Goal: Register for event/course: Register for event/course

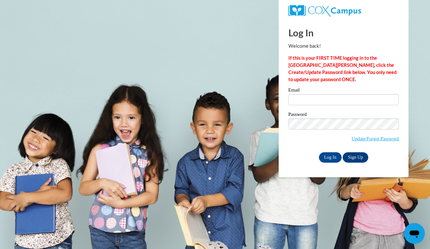
click at [322, 99] on input "Email" at bounding box center [344, 99] width 110 height 11
type input "hannahrolfsen120918@icloud.com"
click at [330, 156] on input "Log In" at bounding box center [330, 157] width 23 height 10
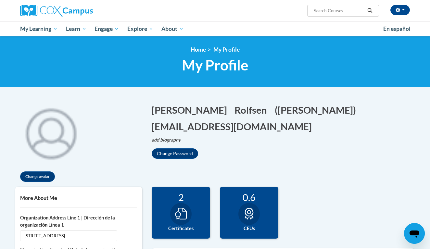
click at [170, 214] on div "2 Certificates" at bounding box center [181, 213] width 58 height 52
click at [313, 190] on div "16 Completions 2 Certificates 0.6 CEUs 0" at bounding box center [283, 218] width 273 height 62
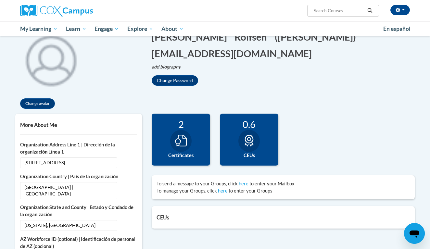
scroll to position [75, 0]
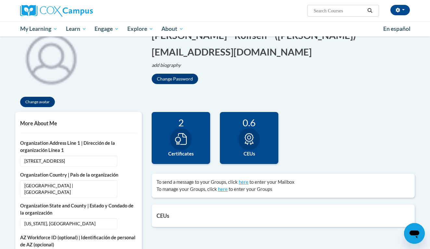
click at [191, 138] on div at bounding box center [180, 139] width 21 height 22
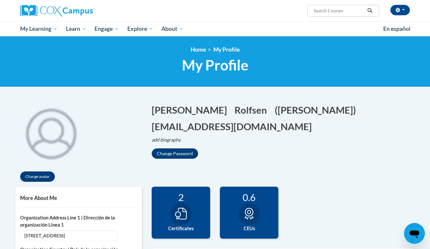
scroll to position [0, 0]
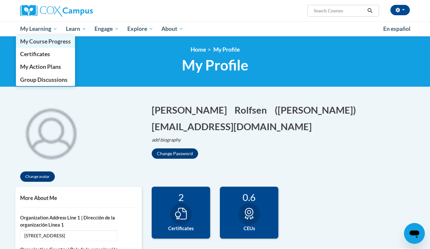
click at [39, 40] on span "My Course Progress" at bounding box center [45, 41] width 51 height 7
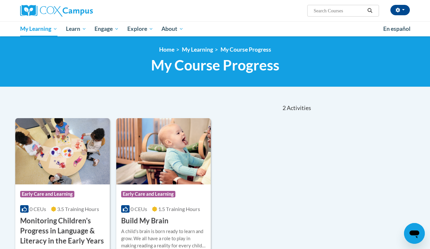
click at [325, 15] on span "Search Search..." at bounding box center [343, 11] width 72 height 12
click at [331, 9] on input "Search..." at bounding box center [339, 11] width 52 height 8
type input "an ecosystem"
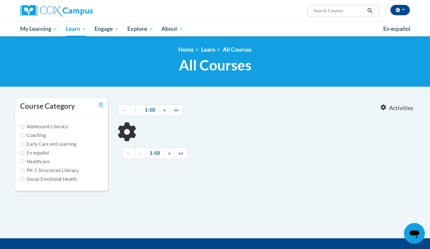
type input "an ecosystem"
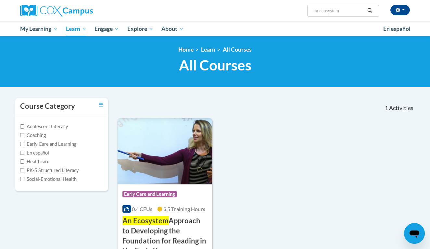
click at [279, 125] on div "Course Category: Early Care and Learning 0.4 CEUs 3.5 Training Hours COURSE An …" at bounding box center [266, 204] width 297 height 173
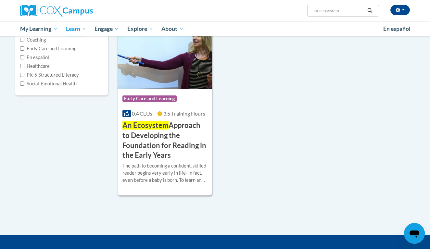
scroll to position [96, 0]
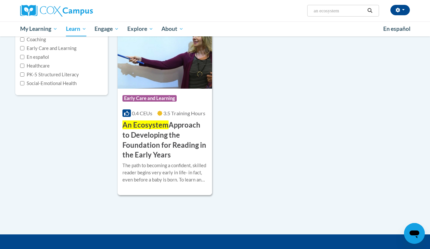
click at [156, 135] on h3 "An Ecosystem Approach to Developing the Foundation for Reading in the Early Yea…" at bounding box center [164, 140] width 85 height 40
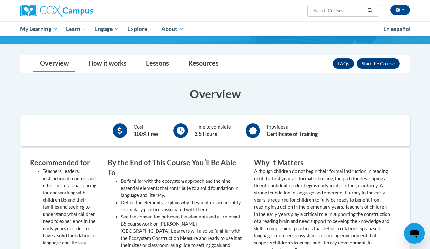
scroll to position [156, 0]
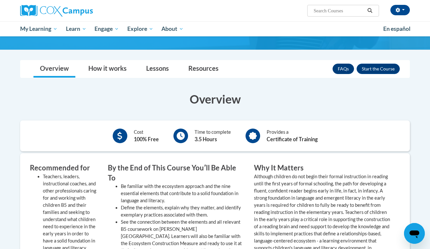
click at [340, 70] on link "FAQs" at bounding box center [343, 69] width 21 height 10
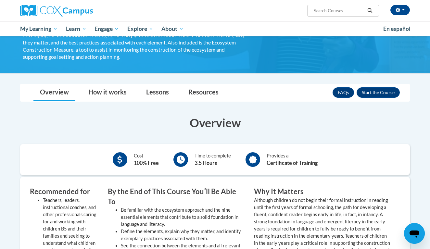
scroll to position [132, 0]
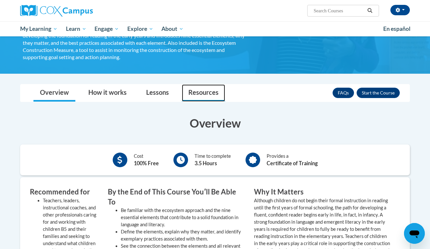
click at [195, 95] on link "Resources" at bounding box center [203, 92] width 43 height 17
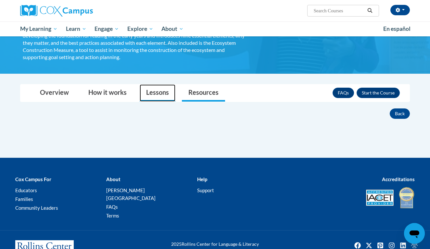
click at [161, 97] on link "Lessons" at bounding box center [158, 92] width 36 height 17
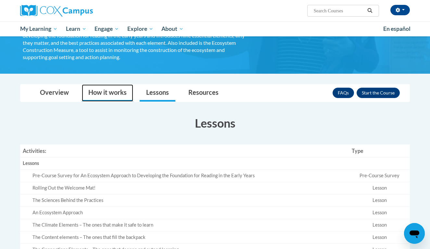
click at [113, 93] on link "How it works" at bounding box center [107, 92] width 51 height 17
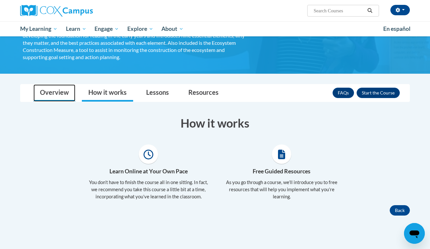
click at [67, 92] on link "Overview" at bounding box center [54, 92] width 42 height 17
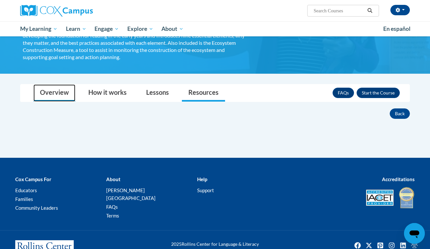
click at [62, 95] on link "Overview" at bounding box center [54, 92] width 42 height 17
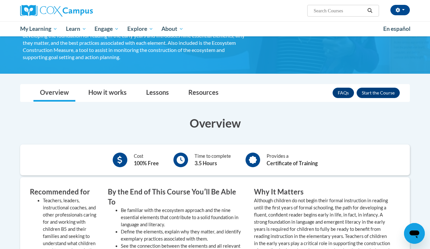
click at [32, 189] on h3 "Recommended for" at bounding box center [64, 192] width 68 height 10
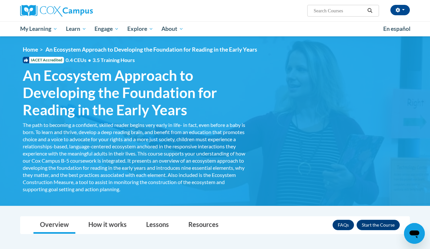
scroll to position [0, 0]
click at [324, 13] on input "Search..." at bounding box center [339, 11] width 52 height 8
type input "read with me"
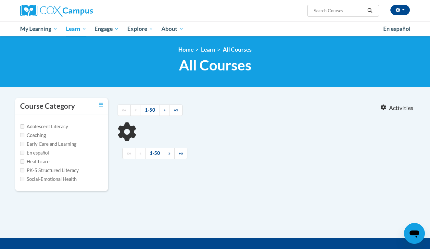
type input "read with me"
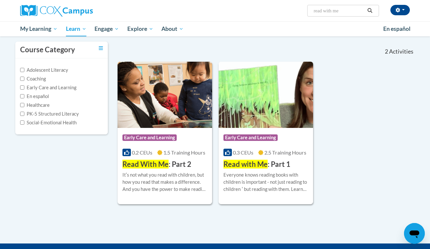
scroll to position [58, 0]
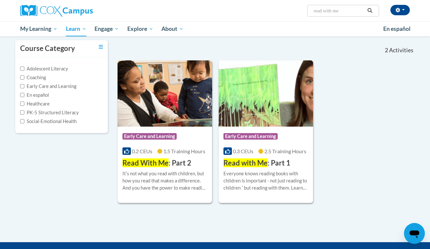
click at [253, 163] on span "Read with Me" at bounding box center [246, 163] width 44 height 9
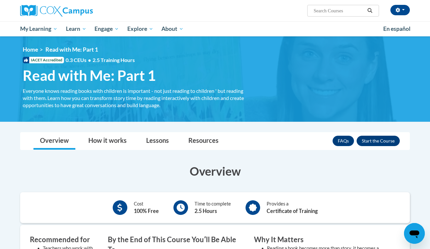
click at [379, 141] on button "Enroll" at bounding box center [378, 141] width 43 height 10
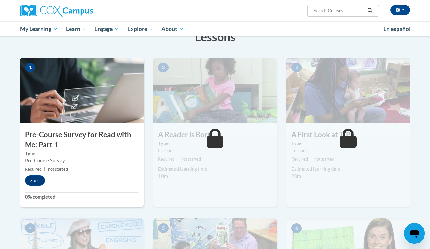
scroll to position [114, 0]
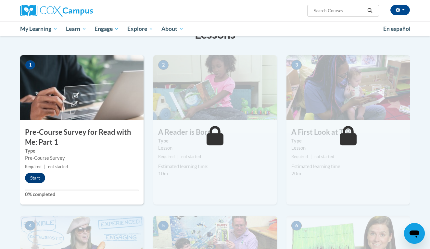
click at [35, 181] on button "Start" at bounding box center [35, 178] width 20 height 10
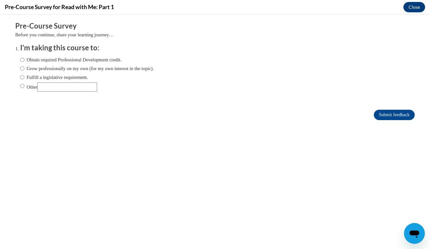
scroll to position [0, 0]
click at [23, 59] on input "Obtain required Professional Development credit." at bounding box center [22, 59] width 4 height 7
radio input "true"
click at [392, 118] on input "Submit feedback" at bounding box center [394, 115] width 41 height 10
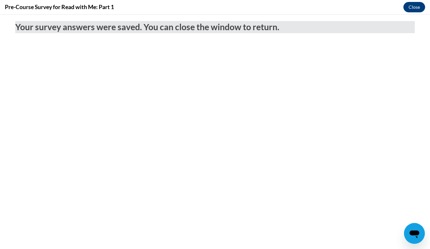
click at [413, 6] on button "Close" at bounding box center [415, 7] width 22 height 10
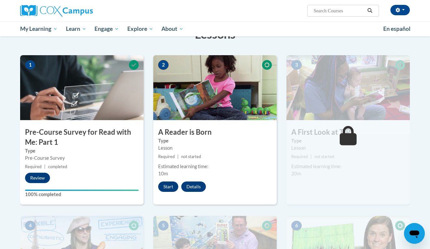
click at [166, 187] on button "Start" at bounding box center [168, 187] width 20 height 10
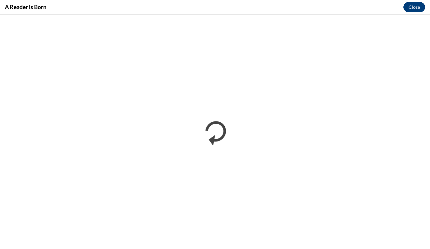
click at [421, 7] on button "Close" at bounding box center [415, 7] width 22 height 10
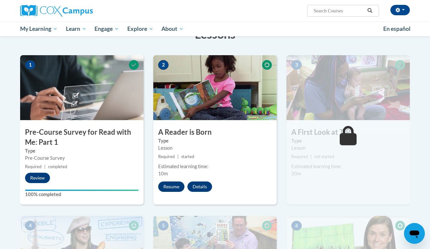
click at [167, 187] on button "Resume" at bounding box center [171, 187] width 26 height 10
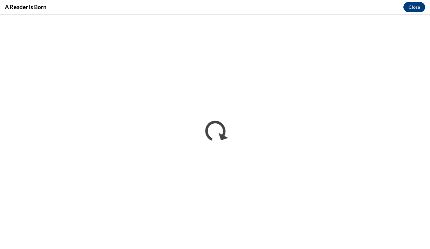
click at [410, 8] on button "Close" at bounding box center [415, 7] width 22 height 10
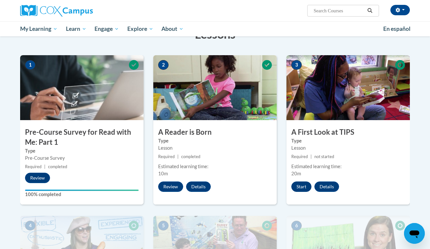
click at [302, 187] on button "Start" at bounding box center [301, 187] width 20 height 10
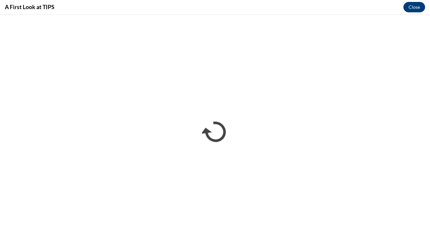
click at [416, 4] on button "Close" at bounding box center [415, 7] width 22 height 10
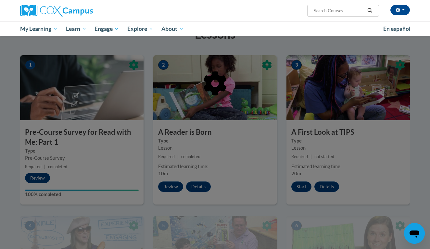
click at [419, 132] on div at bounding box center [215, 124] width 430 height 249
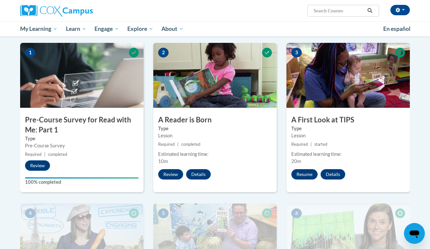
scroll to position [125, 0]
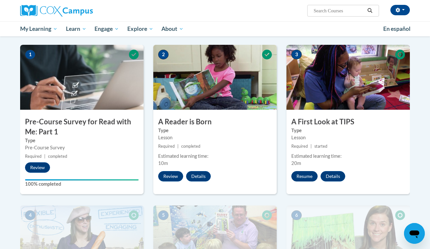
click at [306, 173] on button "Resume" at bounding box center [304, 176] width 26 height 10
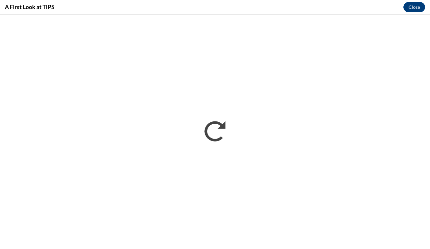
scroll to position [0, 0]
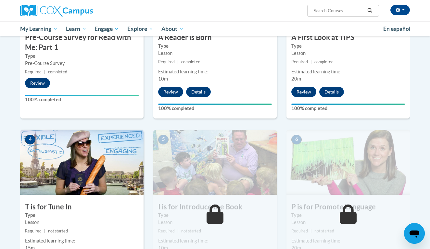
scroll to position [236, 0]
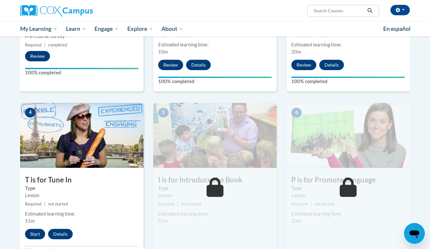
click at [35, 235] on button "Start" at bounding box center [35, 234] width 20 height 10
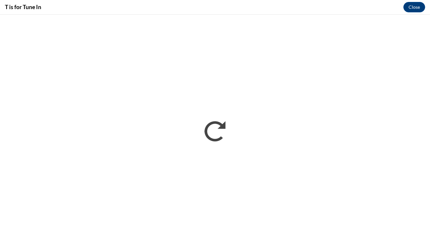
scroll to position [0, 0]
click at [323, 7] on div "T is for Tune In Close" at bounding box center [215, 7] width 430 height 15
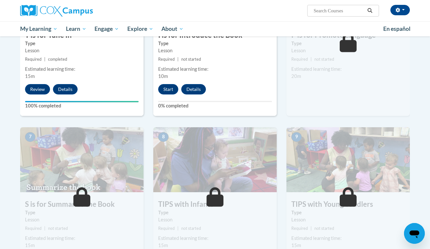
scroll to position [379, 0]
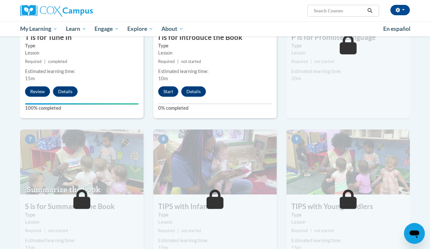
click at [168, 95] on button "Start" at bounding box center [168, 91] width 20 height 10
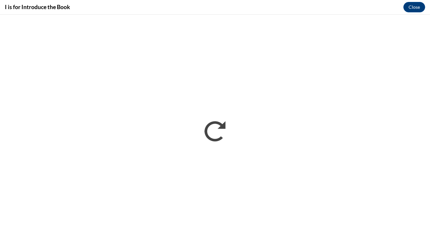
scroll to position [0, 0]
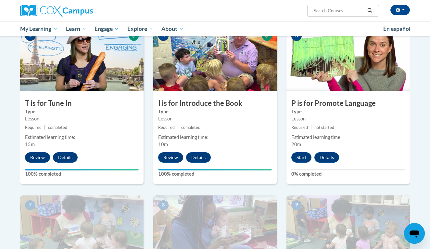
scroll to position [314, 0]
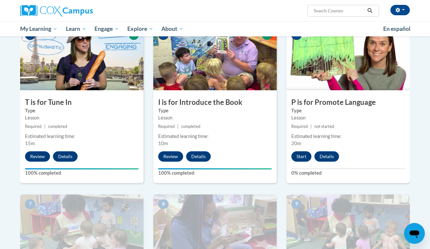
click at [295, 156] on button "Start" at bounding box center [301, 156] width 20 height 10
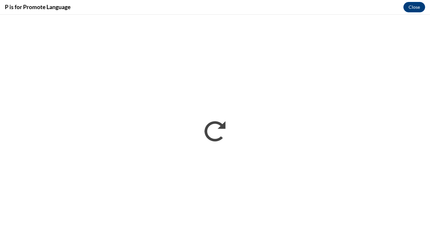
scroll to position [0, 0]
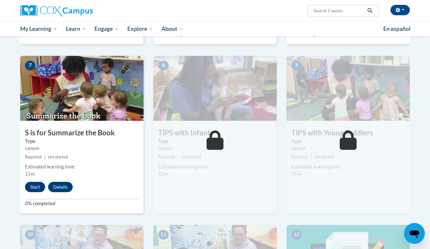
scroll to position [472, 0]
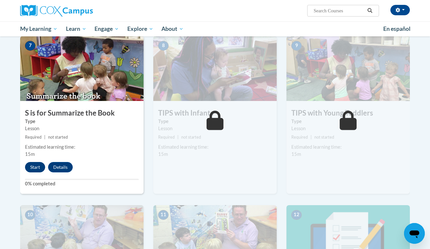
click at [38, 165] on button "Start" at bounding box center [35, 167] width 20 height 10
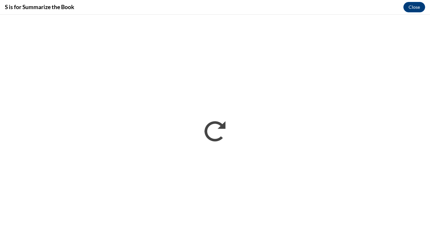
scroll to position [0, 0]
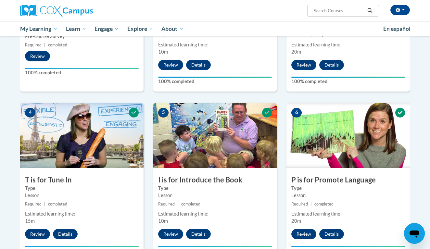
scroll to position [472, 0]
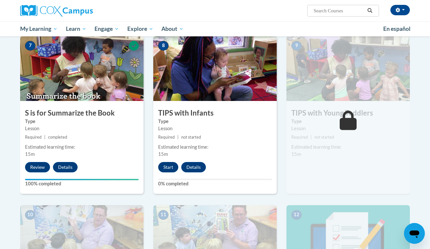
click at [171, 170] on button "Start" at bounding box center [168, 167] width 20 height 10
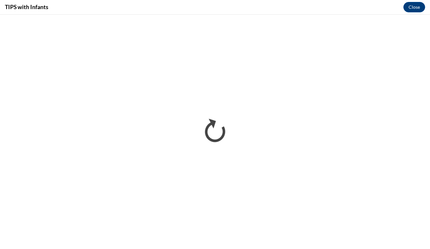
scroll to position [0, 0]
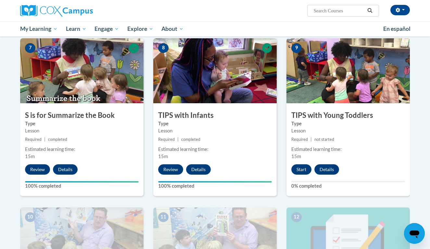
scroll to position [472, 0]
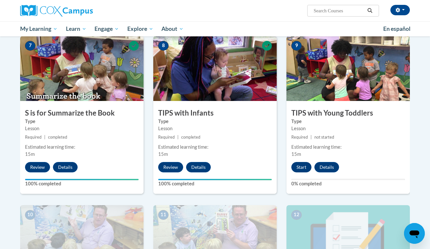
click at [302, 168] on button "Start" at bounding box center [301, 167] width 20 height 10
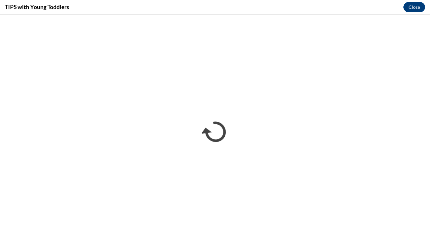
scroll to position [0, 0]
